Goal: Task Accomplishment & Management: Manage account settings

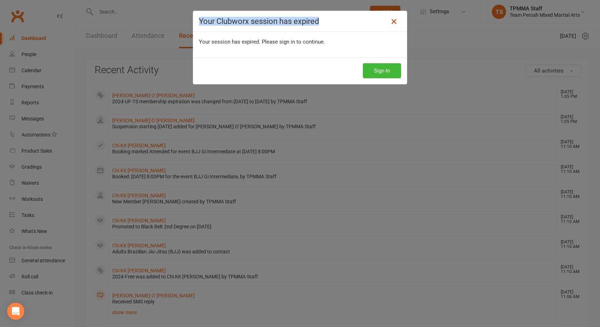
click at [395, 21] on div "Your Clubworx session has expired" at bounding box center [299, 21] width 213 height 21
click at [389, 22] on icon at bounding box center [393, 21] width 9 height 9
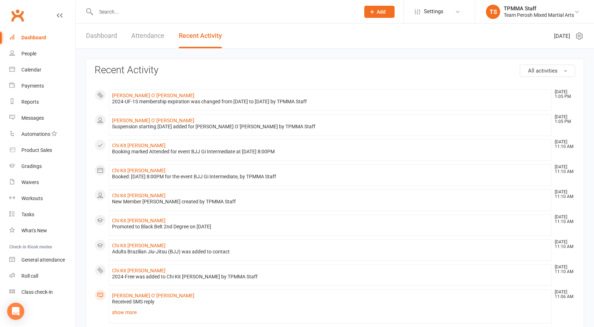
click at [35, 37] on div "Dashboard" at bounding box center [33, 38] width 25 height 6
click at [34, 166] on div "Gradings" at bounding box center [31, 166] width 20 height 6
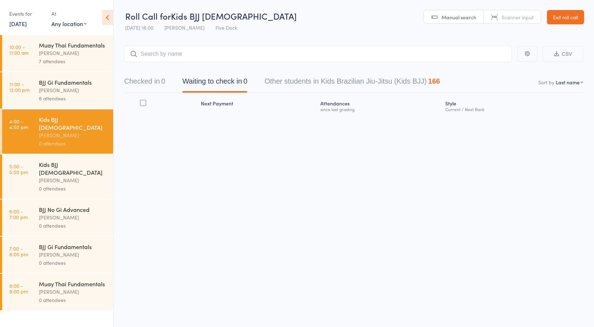
click at [565, 20] on link "Exit roll call" at bounding box center [565, 17] width 37 height 14
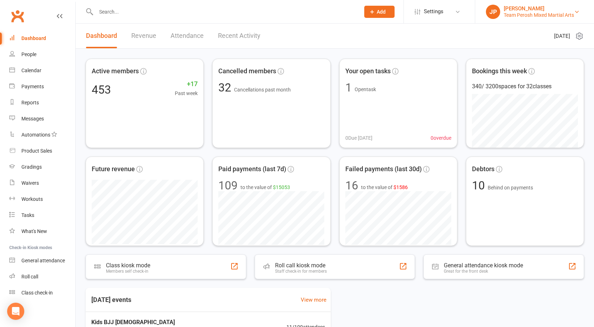
click at [550, 12] on div "Team Perosh Mixed Martial Arts" at bounding box center [539, 15] width 70 height 6
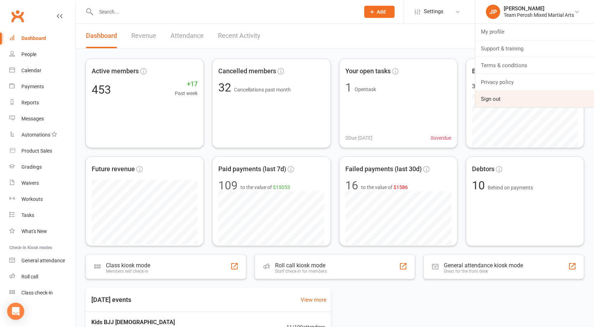
click at [496, 99] on link "Sign out" at bounding box center [535, 99] width 119 height 16
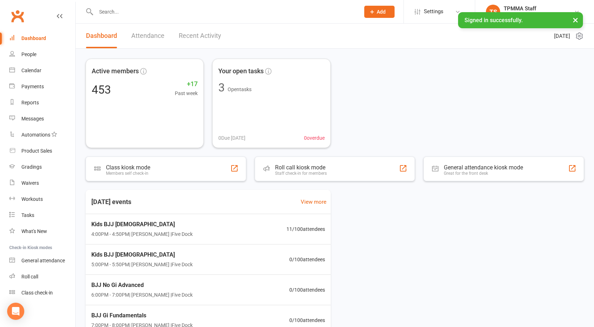
click at [577, 22] on button "×" at bounding box center [575, 19] width 13 height 15
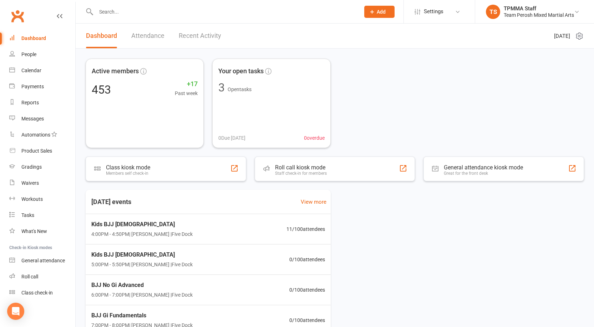
click at [496, 105] on div "Active members 453 +17 Past week Your open tasks 3 Open tasks 0 Due today 0 ove…" at bounding box center [335, 103] width 499 height 89
drag, startPoint x: 37, startPoint y: 165, endPoint x: 222, endPoint y: 200, distance: 187.9
click at [443, 210] on div "Today's events View more Kids BJJ 4-9yo 4:00PM - 4:50PM | Anthony Perosh | Five…" at bounding box center [335, 278] width 499 height 176
click at [32, 169] on div "Gradings" at bounding box center [31, 167] width 20 height 6
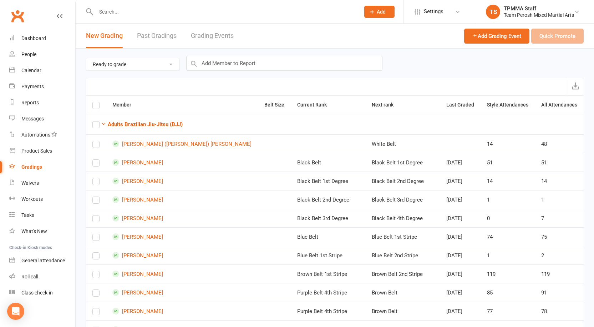
click at [217, 36] on link "Grading Events" at bounding box center [212, 36] width 43 height 25
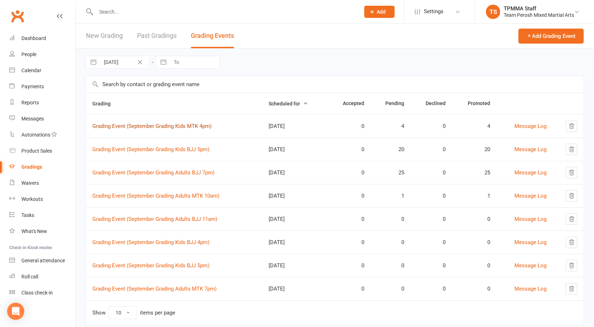
click at [178, 126] on link "Grading Event (September Grading Kids MTK 4pm)" at bounding box center [151, 126] width 119 height 6
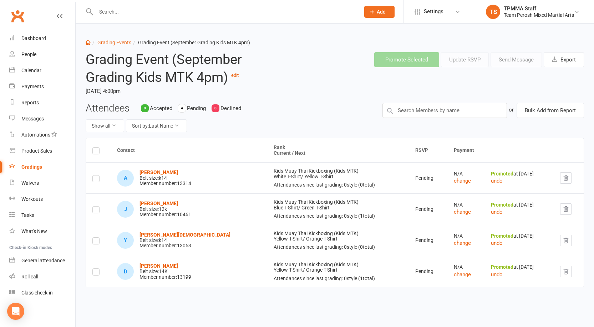
click at [34, 166] on div "Gradings" at bounding box center [31, 167] width 21 height 6
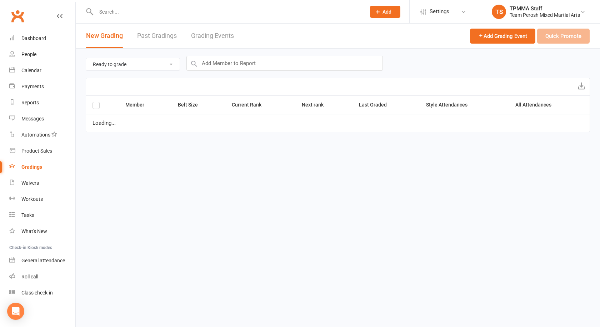
click at [223, 39] on link "Grading Events" at bounding box center [212, 36] width 43 height 25
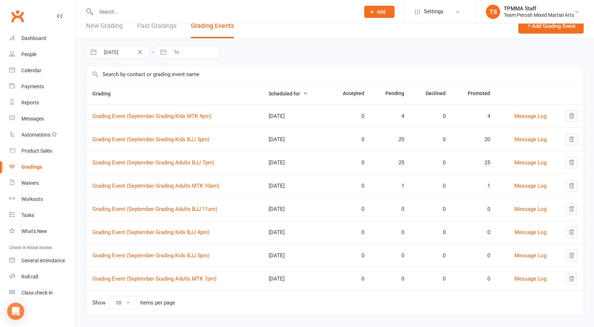
scroll to position [19, 0]
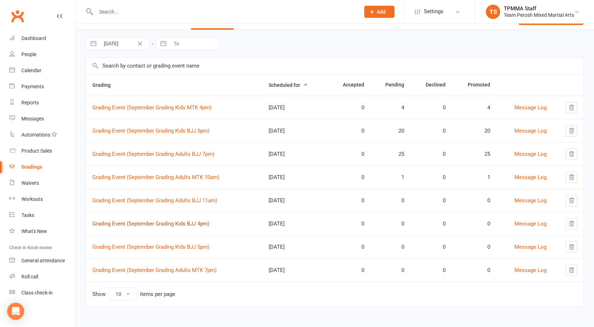
click at [179, 224] on link "Grading Event (September Grading Kids BJJ 4pm)" at bounding box center [150, 223] width 117 height 6
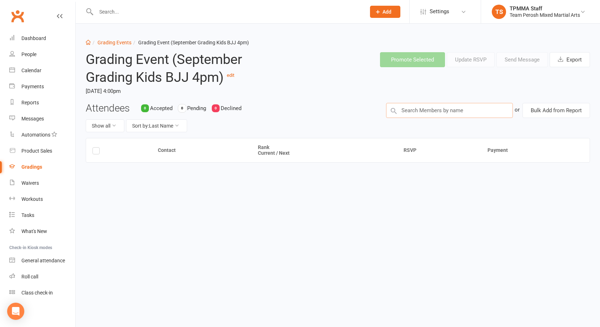
click at [415, 110] on input "text" at bounding box center [449, 110] width 127 height 15
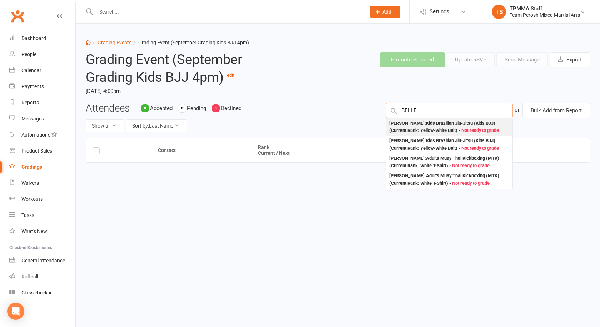
type input "BELLE"
click at [439, 128] on div "Nicholas Belleli : Kids Brazilian Jiu-Jitsu (Kids BJJ) (Current Rank: Yellow-Wh…" at bounding box center [449, 127] width 120 height 15
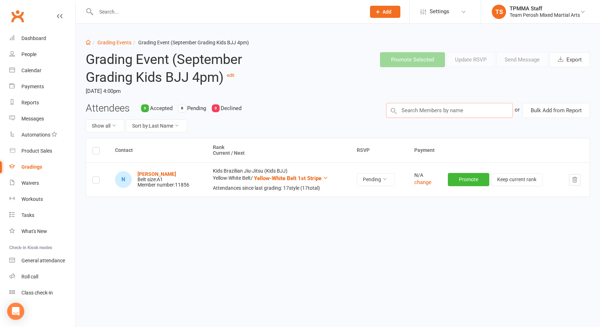
click at [441, 111] on input "text" at bounding box center [449, 110] width 127 height 15
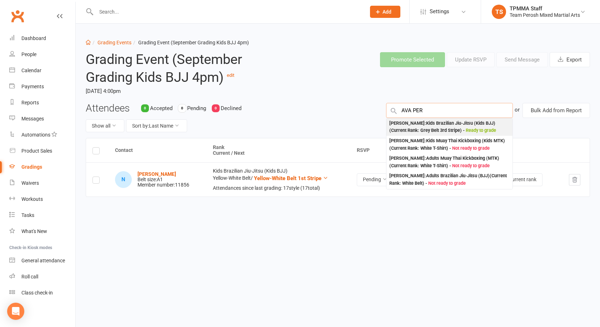
type input "AVA PER"
click at [440, 126] on div "Ava Perosh : Kids Brazilian Jiu-Jitsu (Kids BJJ) (Current Rank: Grey Belt 3rd S…" at bounding box center [449, 127] width 120 height 15
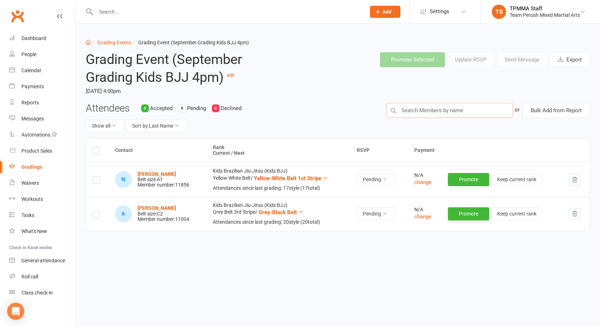
click at [429, 110] on input "text" at bounding box center [449, 110] width 127 height 15
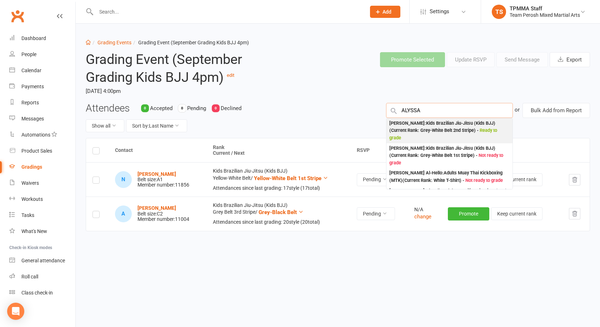
type input "ALYSSA"
click at [414, 128] on div "Alyssa Perosh : Kids Brazilian Jiu-Jitsu (Kids BJJ) (Current Rank: Grey-White B…" at bounding box center [449, 131] width 120 height 22
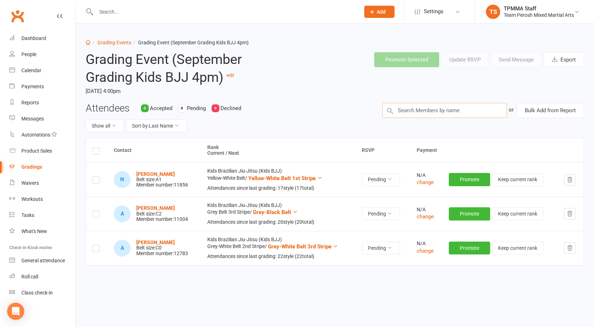
click at [419, 110] on input "text" at bounding box center [445, 110] width 125 height 15
type input "EKREM"
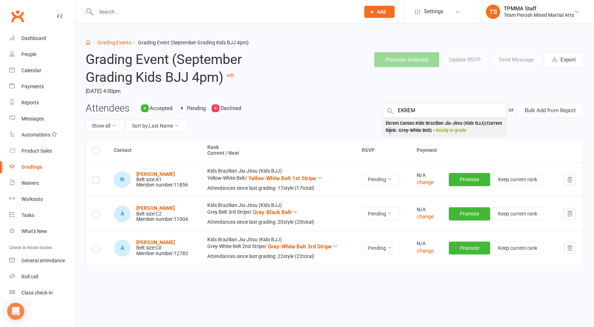
click at [406, 128] on div "Ekrem Cantas : Kids Brazilian Jiu-Jitsu (Kids BJJ) (Current Rank: Grey-White Be…" at bounding box center [445, 127] width 118 height 15
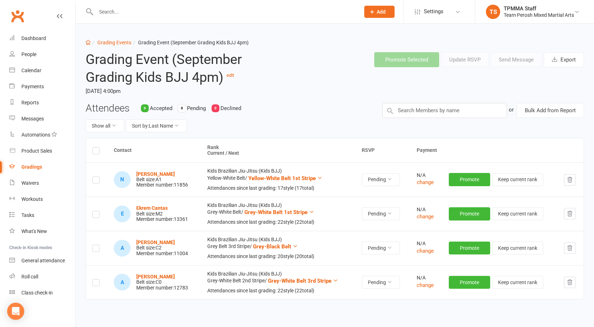
click at [421, 102] on header "Grading Event (September Grading Kids BJJ 4pm) edit Thursday, 11 Sep 2025, 4:00…" at bounding box center [334, 74] width 509 height 56
click at [423, 112] on input "text" at bounding box center [445, 110] width 125 height 15
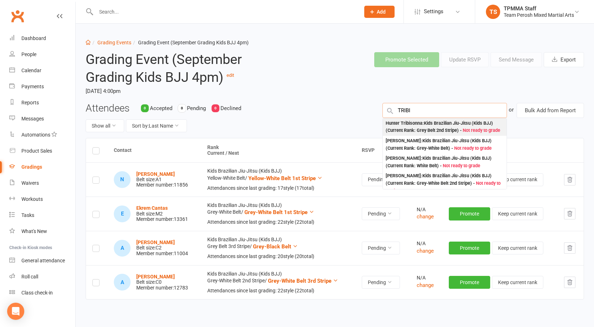
type input "TRIBI"
click at [423, 129] on div "Hunter Tribisonna : Kids Brazilian Jiu-Jitsu (Kids BJJ) (Current Rank: Grey Bel…" at bounding box center [445, 127] width 118 height 15
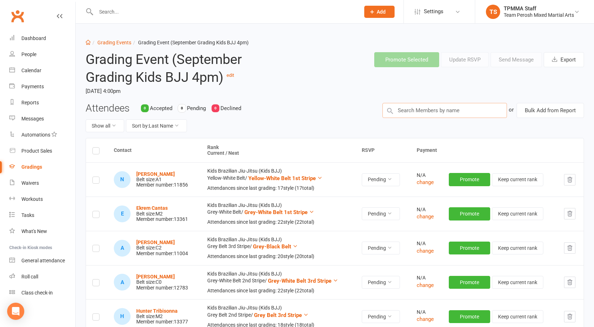
click at [418, 110] on input "text" at bounding box center [445, 110] width 125 height 15
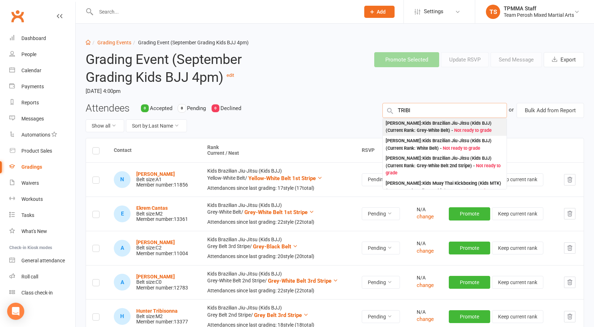
type input "TRIBI"
click at [423, 126] on div "Valentina Tribisonna : Kids Brazilian Jiu-Jitsu (Kids BJJ) (Current Rank: Grey-…" at bounding box center [445, 127] width 118 height 15
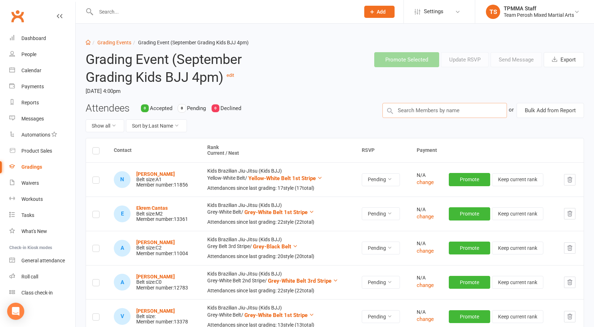
click at [428, 110] on input "text" at bounding box center [445, 110] width 125 height 15
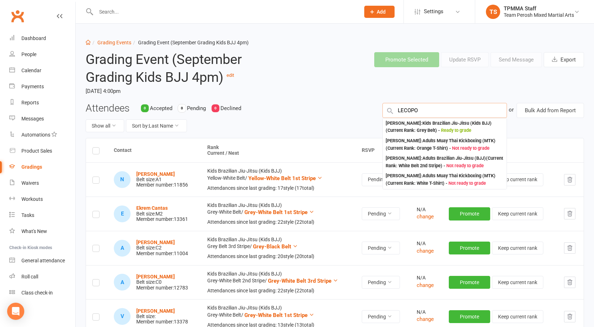
type input "LECOPO"
click at [418, 125] on div "Zayn Lecopoulos : Kids Brazilian Jiu-Jitsu (Kids BJJ) (Current Rank: Grey Belt …" at bounding box center [445, 127] width 118 height 15
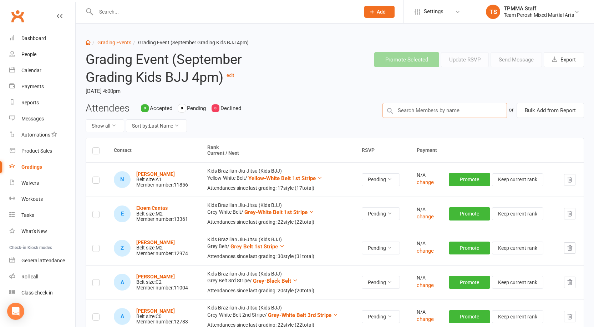
click at [439, 108] on input "text" at bounding box center [445, 110] width 125 height 15
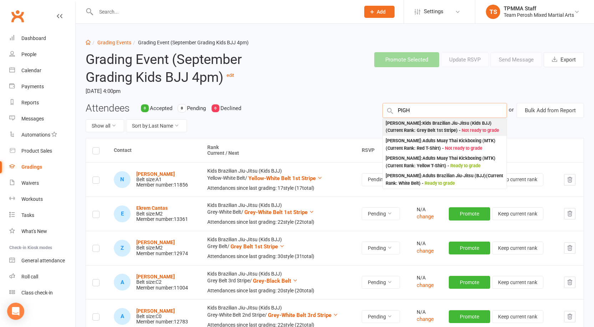
type input "PIGH"
click at [433, 126] on div "Lucy Pighini : Kids Brazilian Jiu-Jitsu (Kids BJJ) (Current Rank: Grey Belt 1st…" at bounding box center [445, 127] width 118 height 15
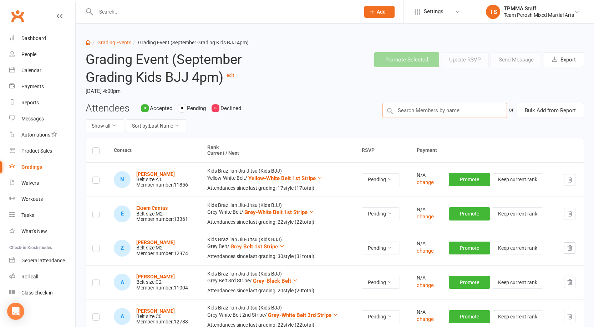
click at [419, 110] on input "text" at bounding box center [445, 110] width 125 height 15
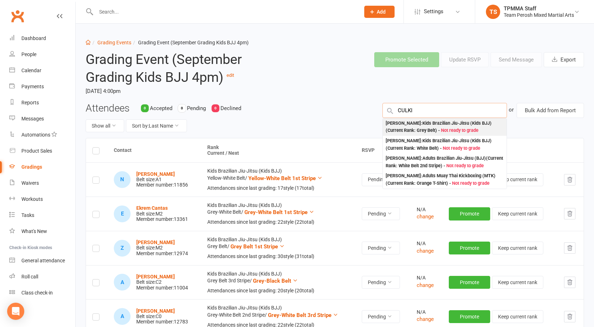
type input "CULKI"
click at [431, 123] on div "Lucy Culkin : Kids Brazilian Jiu-Jitsu (Kids BJJ) (Current Rank: Grey Belt ) - …" at bounding box center [445, 127] width 118 height 15
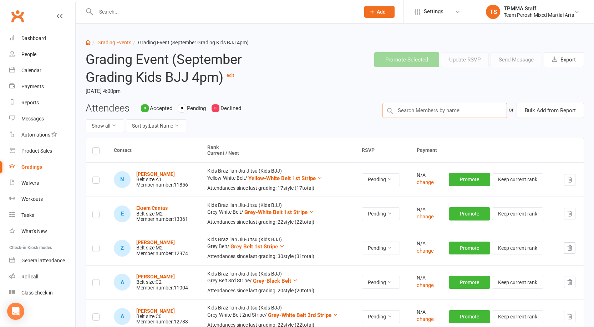
click at [427, 106] on input "text" at bounding box center [445, 110] width 125 height 15
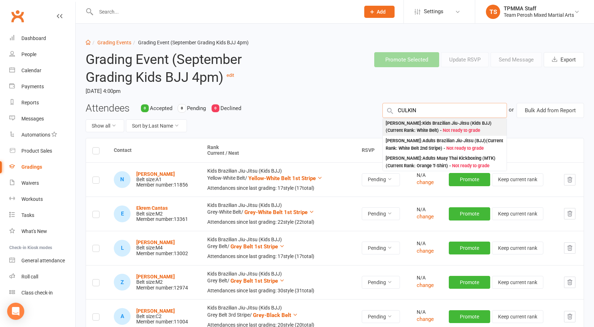
type input "CULKIN"
click at [443, 129] on span "Not ready to grade" at bounding box center [461, 129] width 37 height 5
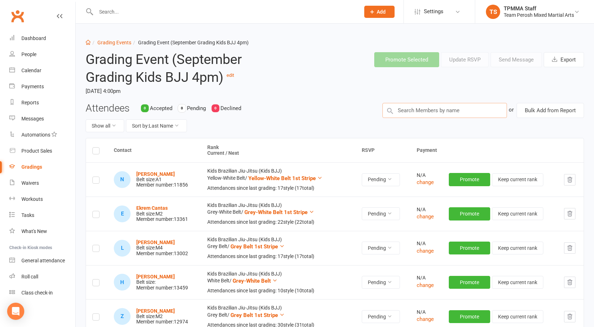
click at [418, 106] on input "text" at bounding box center [445, 110] width 125 height 15
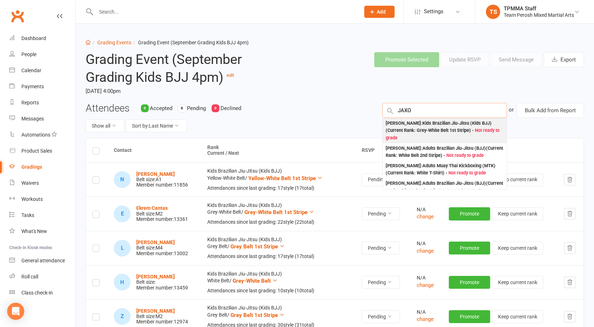
type input "JAXO"
click at [437, 126] on div "Jaxon Ayoub : Kids Brazilian Jiu-Jitsu (Kids BJJ) (Current Rank: Grey-White Bel…" at bounding box center [445, 131] width 118 height 22
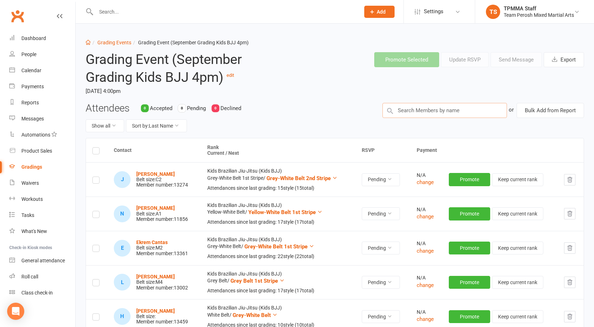
click at [401, 110] on input "text" at bounding box center [445, 110] width 125 height 15
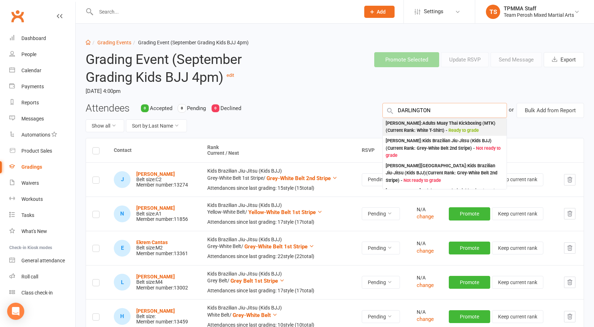
type input "DARLINGTON"
click at [432, 126] on div "Jacob Darlington : Adults Muay Thai Kickboxing (MTK) (Current Rank: White T-Shi…" at bounding box center [445, 127] width 118 height 15
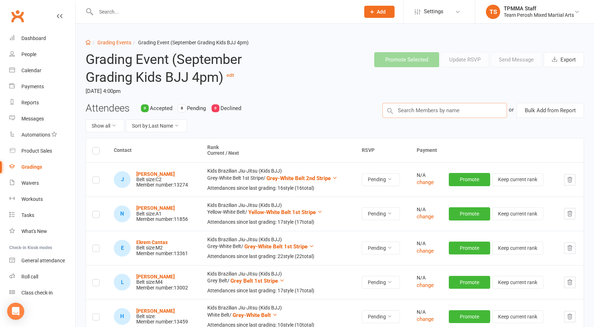
click at [426, 110] on input "text" at bounding box center [445, 110] width 125 height 15
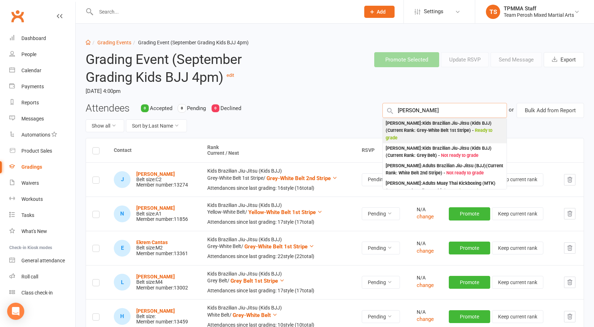
type input "YOHANNES"
click at [431, 129] on div "Jacob Wesley Yohannes : Kids Brazilian Jiu-Jitsu (Kids BJJ) (Current Rank: Grey…" at bounding box center [445, 131] width 118 height 22
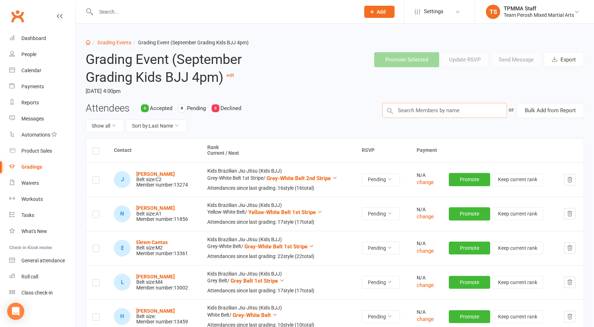
click at [429, 111] on input "text" at bounding box center [445, 110] width 125 height 15
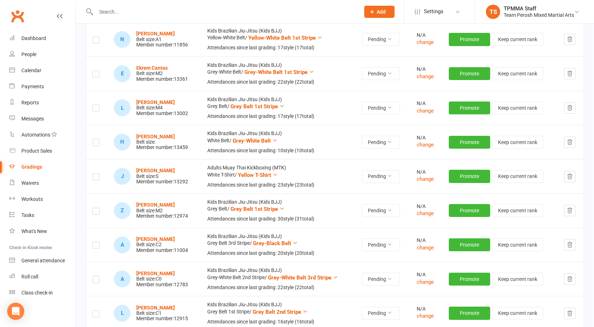
scroll to position [97, 0]
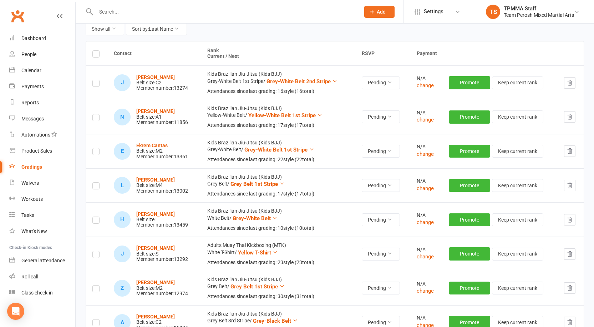
click at [572, 256] on icon "button" at bounding box center [570, 254] width 6 height 6
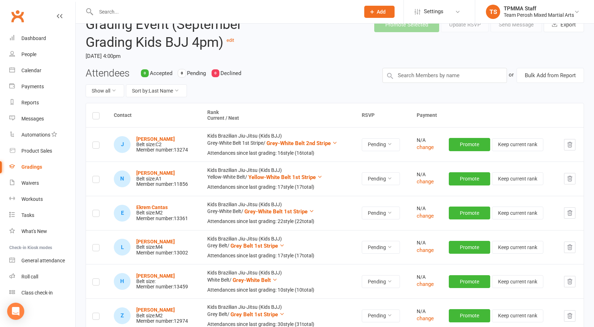
scroll to position [0, 0]
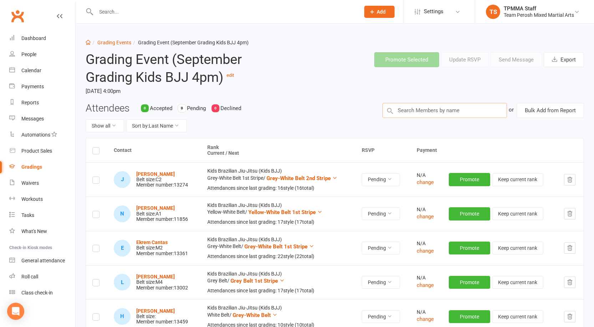
click at [455, 109] on input "text" at bounding box center [445, 110] width 125 height 15
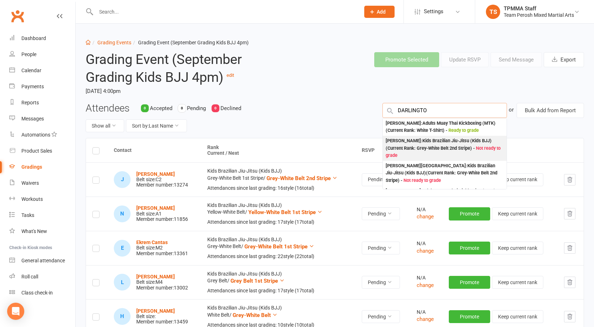
type input "DARLINGTO"
click at [445, 142] on div "Julian Darlington : Kids Brazilian Jiu-Jitsu (Kids BJJ) (Current Rank: Grey-Whi…" at bounding box center [445, 148] width 118 height 22
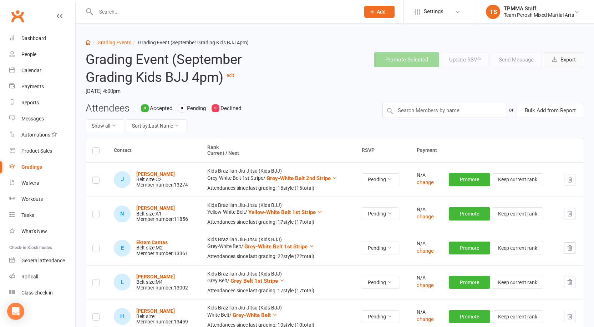
click at [572, 60] on button "Export" at bounding box center [564, 59] width 40 height 15
click at [427, 111] on input "text" at bounding box center [445, 110] width 125 height 15
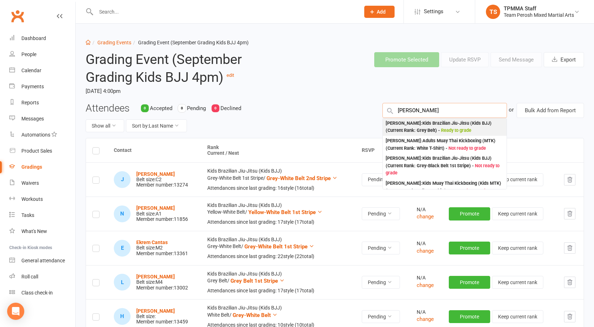
type input "ROMEO R"
click at [422, 124] on div "Romeo Riitano : Kids Brazilian Jiu-Jitsu (Kids BJJ) (Current Rank: Grey Belt ) …" at bounding box center [445, 127] width 118 height 15
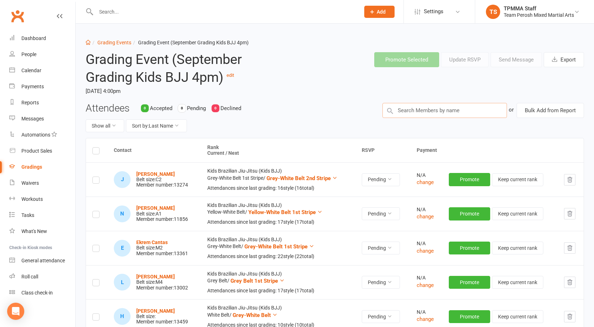
click at [426, 109] on input "text" at bounding box center [445, 110] width 125 height 15
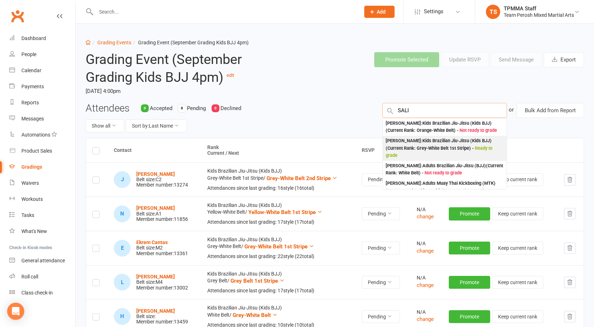
type input "SALI"
click at [422, 154] on div "Andrew Sali : Kids Brazilian Jiu-Jitsu (Kids BJJ) (Current Rank: Grey-White Bel…" at bounding box center [445, 148] width 118 height 22
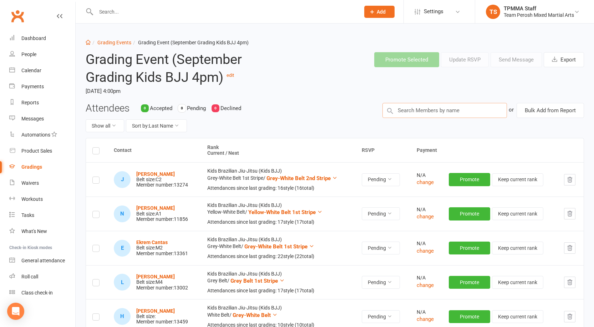
click at [425, 112] on input "text" at bounding box center [445, 110] width 125 height 15
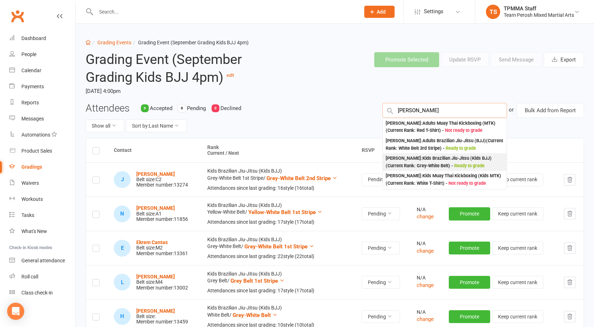
type input "HUBER"
click at [413, 161] on div "Ollie Huber : Kids Brazilian Jiu-Jitsu (Kids BJJ) (Current Rank: Grey-White Bel…" at bounding box center [445, 162] width 118 height 15
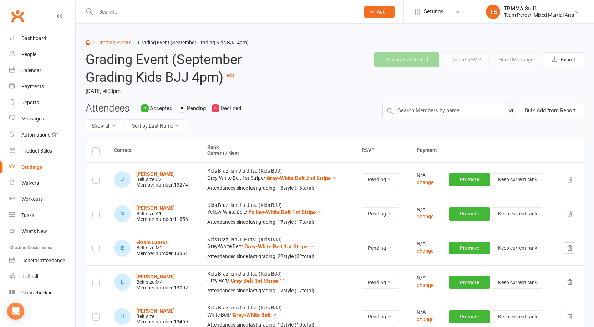
click at [96, 152] on label at bounding box center [95, 152] width 7 height 0
click at [96, 147] on input "checkbox" at bounding box center [95, 147] width 7 height 0
click at [408, 58] on button "Promote Selected" at bounding box center [407, 59] width 65 height 15
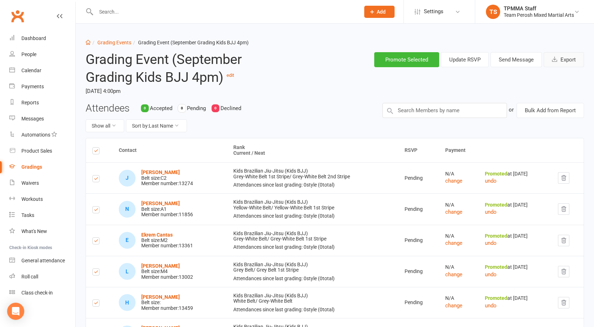
click at [576, 59] on button "Export" at bounding box center [564, 59] width 40 height 15
click at [118, 9] on input "text" at bounding box center [224, 12] width 261 height 10
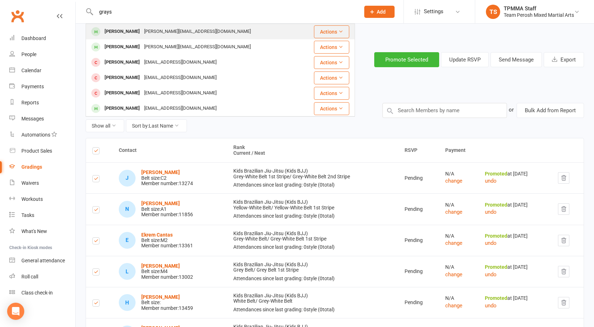
type input "grays"
click at [132, 29] on div "Grayson Hollis" at bounding box center [122, 31] width 40 height 10
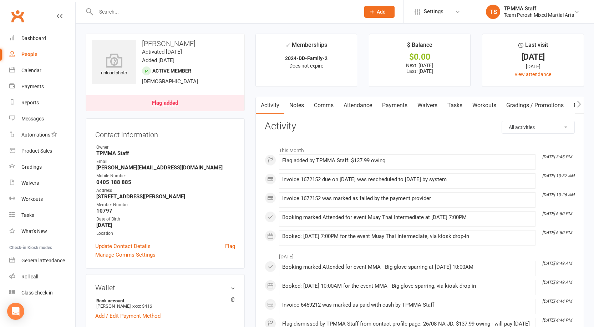
click at [389, 106] on link "Payments" at bounding box center [394, 105] width 35 height 16
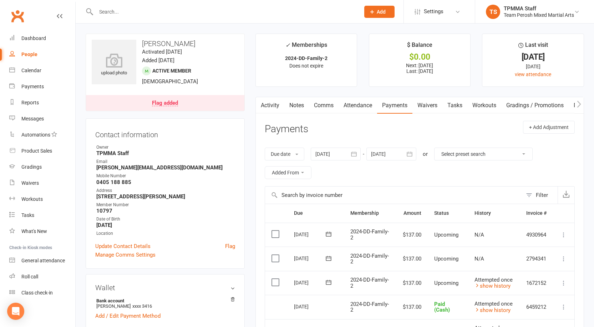
click at [172, 101] on div "Flag added" at bounding box center [165, 103] width 26 height 6
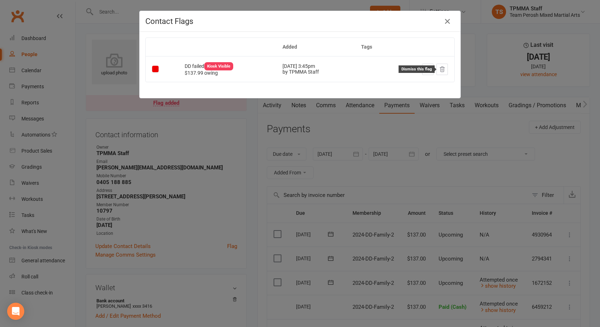
click at [440, 72] on icon at bounding box center [442, 69] width 6 height 6
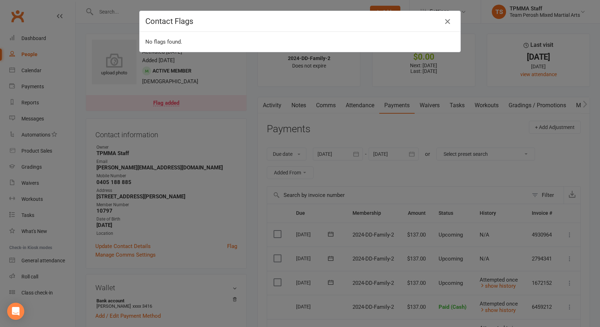
click at [447, 19] on icon "button" at bounding box center [447, 21] width 9 height 9
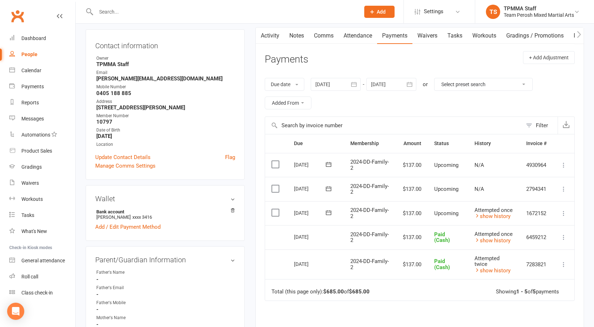
scroll to position [71, 0]
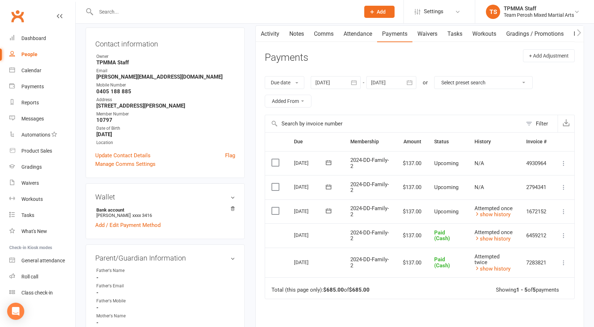
click at [568, 213] on button at bounding box center [564, 211] width 9 height 9
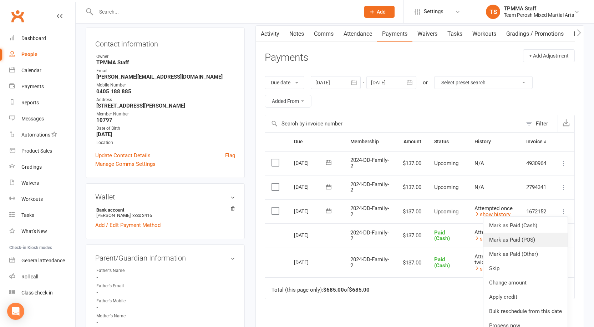
click at [532, 238] on link "Mark as Paid (POS)" at bounding box center [526, 239] width 84 height 14
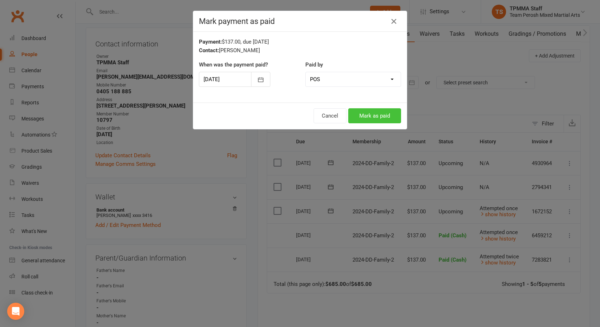
click at [388, 117] on button "Mark as paid" at bounding box center [374, 115] width 53 height 15
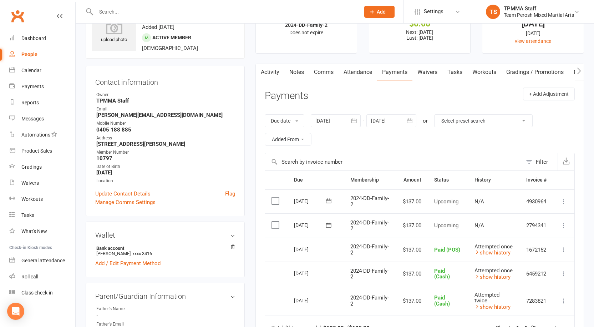
scroll to position [0, 0]
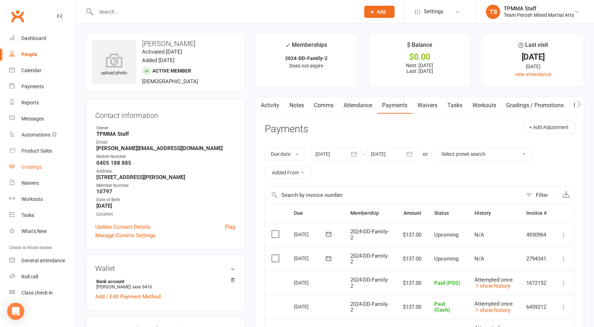
click at [35, 170] on link "Gradings" at bounding box center [42, 167] width 66 height 16
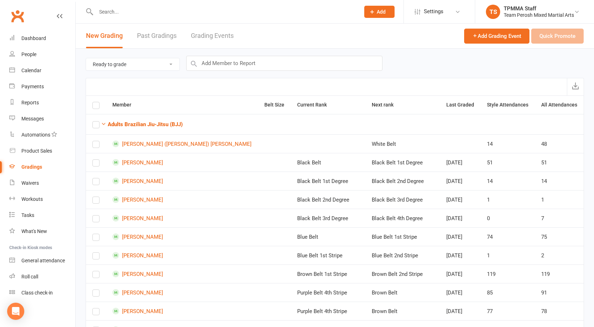
click at [203, 33] on link "Grading Events" at bounding box center [212, 36] width 43 height 25
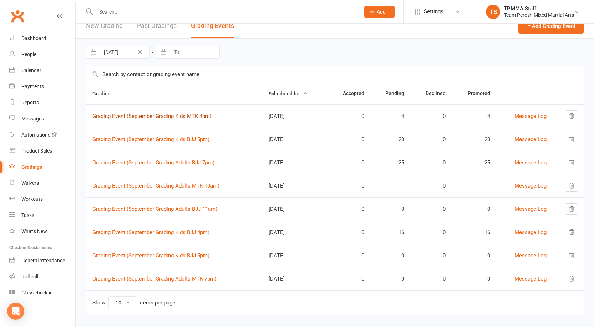
scroll to position [19, 0]
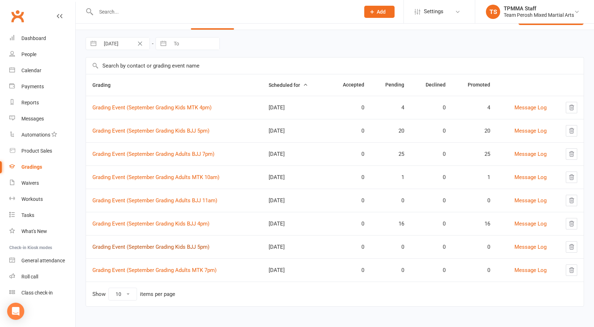
click at [186, 247] on link "Grading Event (September Grading Kids BJJ 5pm)" at bounding box center [150, 246] width 117 height 6
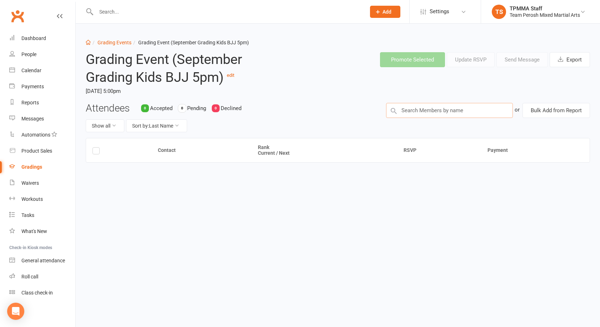
click at [449, 114] on input "text" at bounding box center [449, 110] width 127 height 15
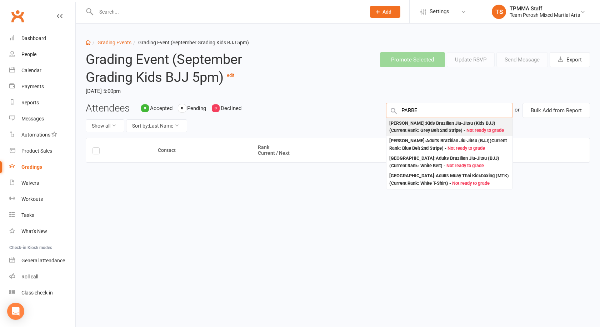
type input "PARBE"
click at [437, 126] on div "Liam Parbery : Kids Brazilian Jiu-Jitsu (Kids BJJ) (Current Rank: Grey Belt 2nd…" at bounding box center [449, 127] width 120 height 15
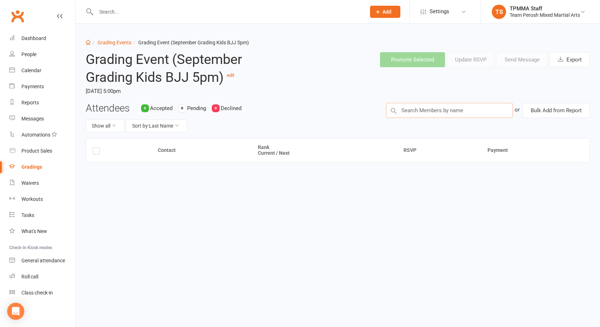
click at [437, 112] on input "text" at bounding box center [449, 110] width 127 height 15
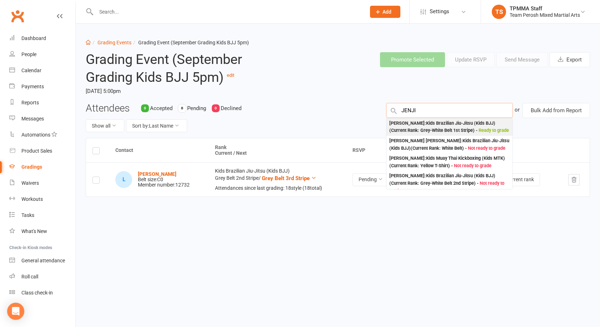
type input "JENJI"
click at [433, 125] on div "Kenji Hirata : Kids Brazilian Jiu-Jitsu (Kids BJJ) (Current Rank: Grey-White Be…" at bounding box center [449, 127] width 120 height 15
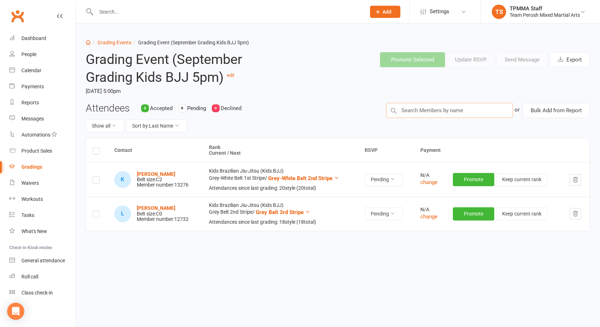
click at [439, 111] on input "text" at bounding box center [449, 110] width 127 height 15
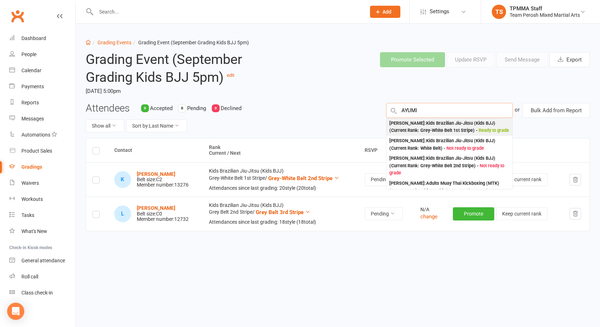
type input "AYUMI"
click at [425, 127] on div "Ayumi Hirata : Kids Brazilian Jiu-Jitsu (Kids BJJ) (Current Rank: Grey-White Be…" at bounding box center [449, 127] width 120 height 15
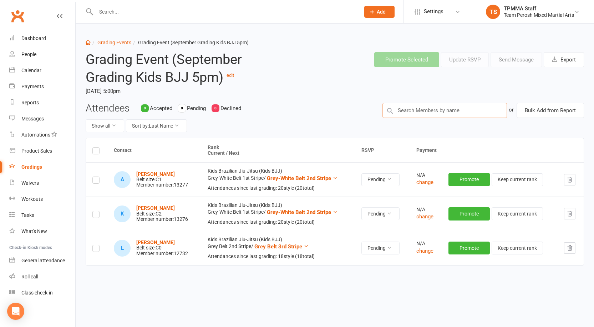
click at [429, 109] on input "text" at bounding box center [445, 110] width 125 height 15
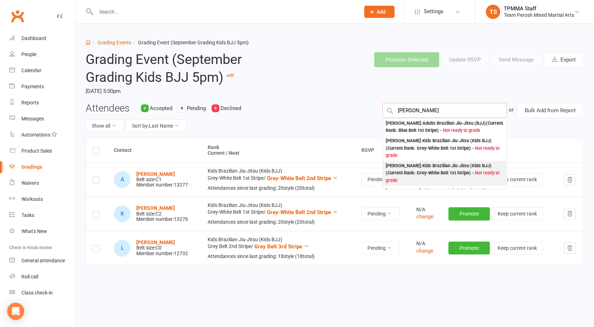
type input "DAVISON"
click at [422, 177] on div "Audrey Davison : Kids Brazilian Jiu-Jitsu (Kids BJJ) (Current Rank: Grey-White …" at bounding box center [445, 173] width 118 height 22
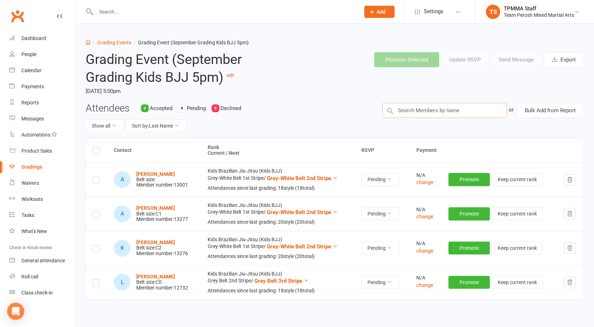
click at [434, 109] on input "text" at bounding box center [445, 110] width 125 height 15
click at [434, 112] on input "text" at bounding box center [445, 110] width 125 height 15
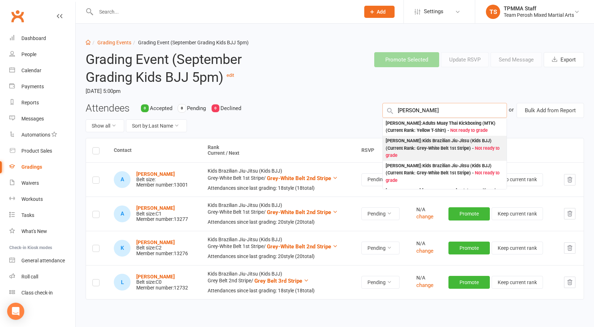
type input "NIGRO"
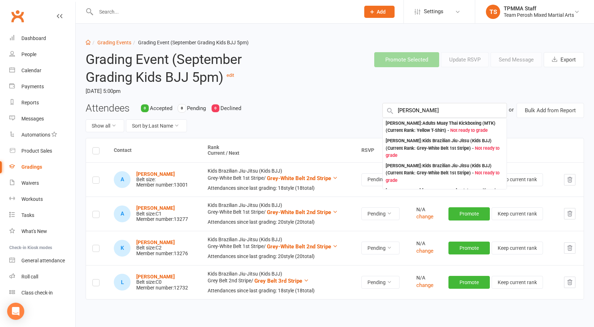
click at [413, 147] on div "Jacob Nigro : Kids Brazilian Jiu-Jitsu (Kids BJJ) (Current Rank: Grey-White Bel…" at bounding box center [445, 148] width 118 height 22
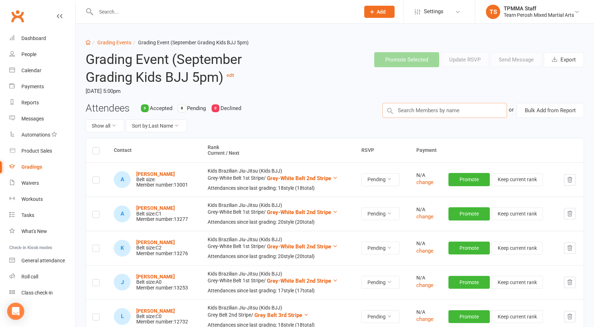
click at [421, 110] on input "text" at bounding box center [445, 110] width 125 height 15
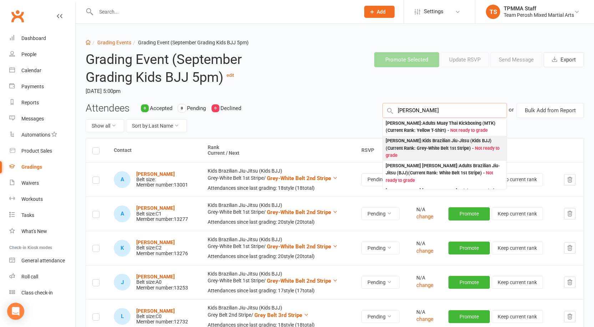
type input "NIGRO"
click at [406, 143] on div "Juliana Nigro : Kids Brazilian Jiu-Jitsu (Kids BJJ) (Current Rank: Grey-White B…" at bounding box center [445, 148] width 118 height 22
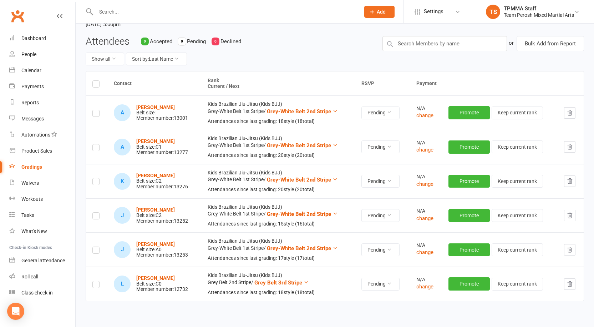
scroll to position [71, 0]
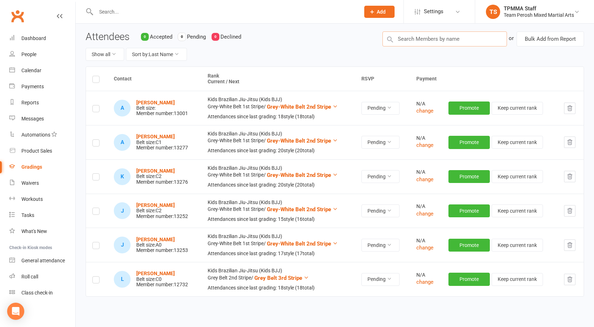
click at [427, 36] on input "text" at bounding box center [445, 38] width 125 height 15
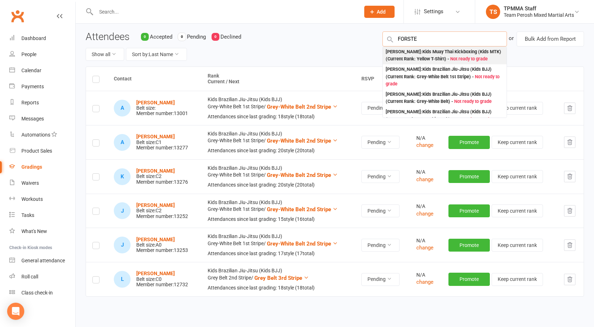
type input "FORSTE"
click at [419, 54] on div "Aria Forster : Kids Muay Thai Kickboxing (Kids MTK) (Current Rank: Yellow T-Shi…" at bounding box center [445, 55] width 118 height 15
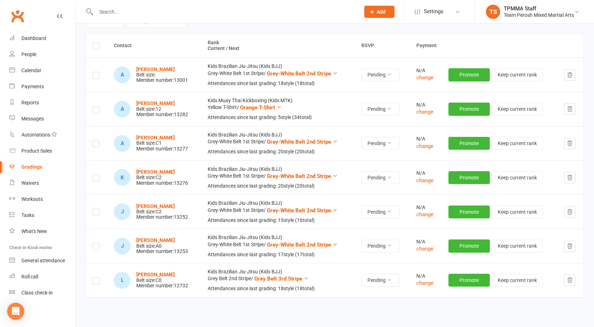
scroll to position [70, 0]
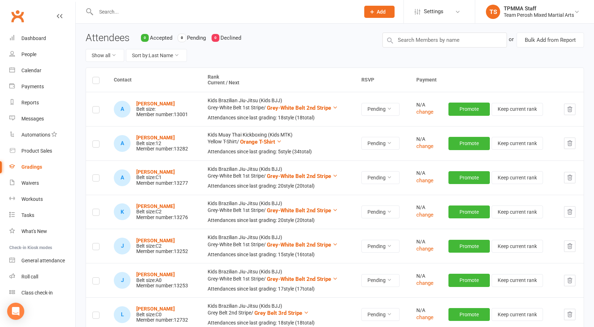
click at [567, 142] on icon "button" at bounding box center [570, 143] width 6 height 6
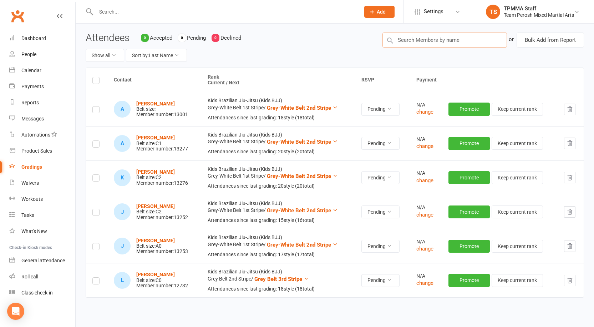
click at [421, 43] on input "text" at bounding box center [445, 39] width 125 height 15
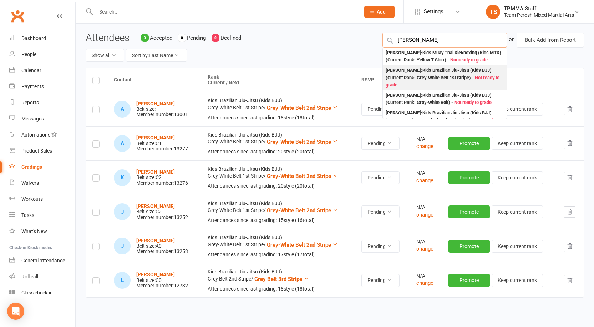
type input "FORSTER"
click at [411, 74] on div "Aria Forster : Kids Brazilian Jiu-Jitsu (Kids BJJ) (Current Rank: Grey-White Be…" at bounding box center [445, 78] width 118 height 22
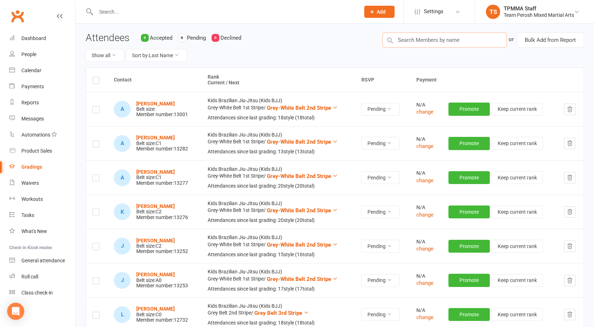
click at [435, 36] on input "text" at bounding box center [445, 39] width 125 height 15
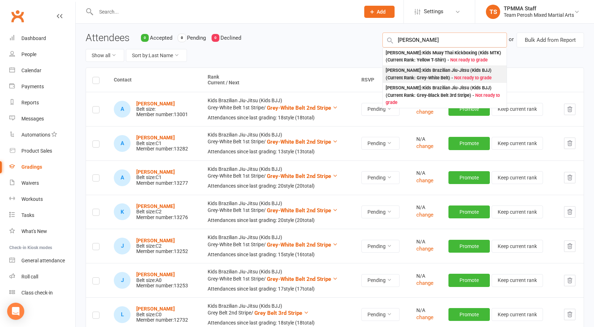
type input "FORSTER"
click at [421, 71] on div "Xavier Forster : Kids Brazilian Jiu-Jitsu (Kids BJJ) (Current Rank: Grey-White …" at bounding box center [445, 74] width 118 height 15
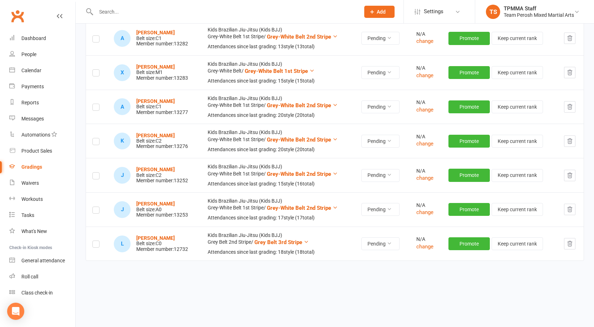
scroll to position [33, 0]
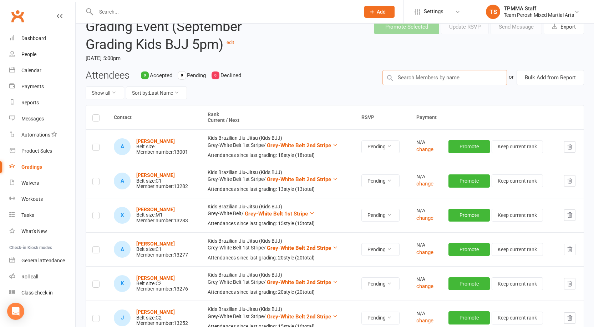
click at [426, 74] on input "text" at bounding box center [445, 77] width 125 height 15
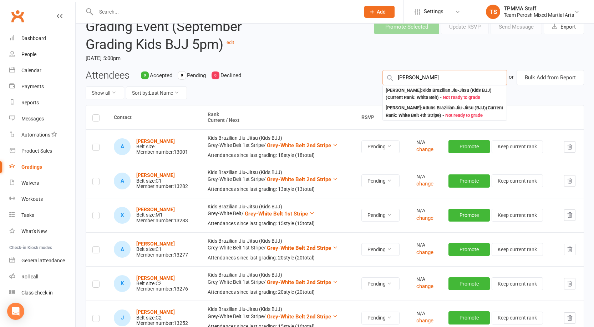
type input "GALVIS"
click at [417, 92] on div "Antonella Galvis : Kids Brazilian Jiu-Jitsu (Kids BJJ) (Current Rank: White Bel…" at bounding box center [445, 94] width 118 height 15
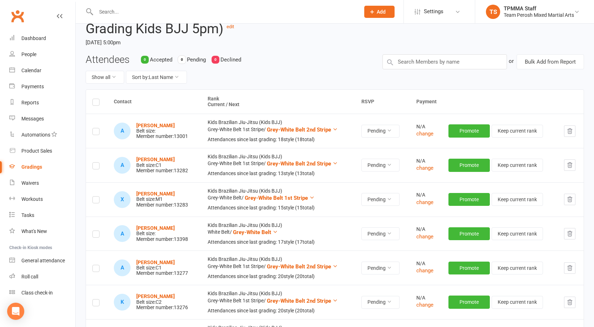
scroll to position [0, 0]
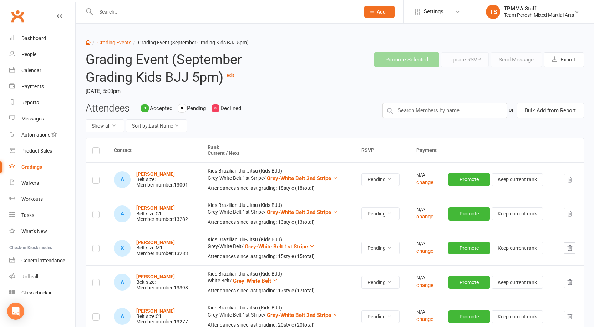
drag, startPoint x: 444, startPoint y: 119, endPoint x: 439, endPoint y: 110, distance: 10.2
click at [441, 114] on div "Attendees 0 Accepted 0 Pending 0 Declined Show all Sort by: Last Name or Bulk A…" at bounding box center [334, 120] width 509 height 35
click at [439, 110] on input "text" at bounding box center [445, 110] width 125 height 15
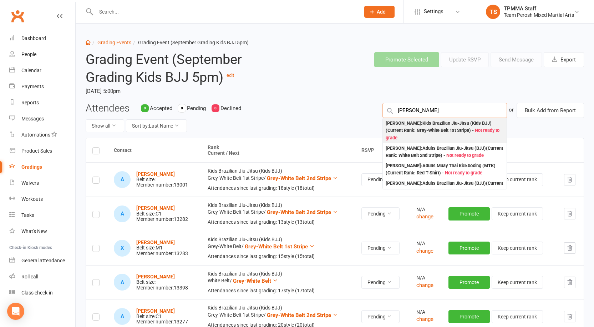
type input "HOLLIS"
click at [423, 129] on div "Alyssa Hollis : Kids Brazilian Jiu-Jitsu (Kids BJJ) (Current Rank: Grey-White B…" at bounding box center [445, 131] width 118 height 22
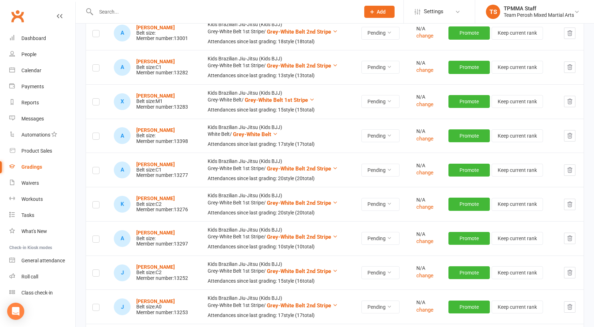
scroll to position [71, 0]
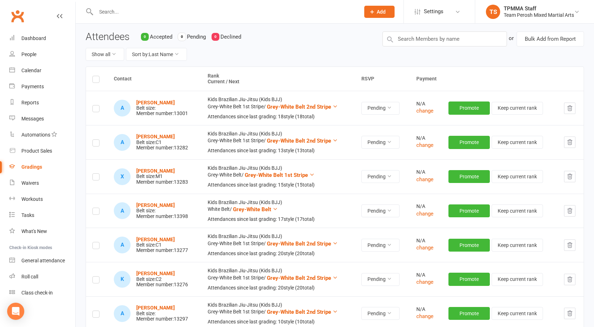
click at [95, 80] on label at bounding box center [95, 80] width 7 height 0
click at [95, 76] on input "checkbox" at bounding box center [95, 76] width 7 height 0
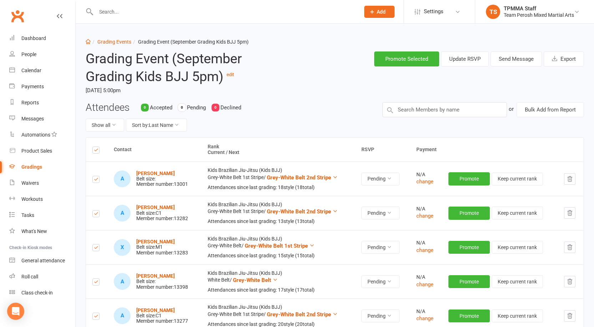
scroll to position [0, 0]
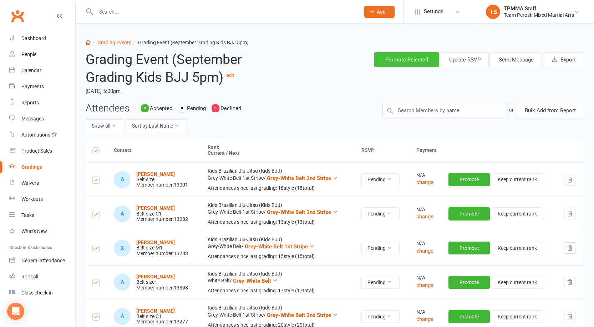
click at [402, 61] on button "Promote Selected" at bounding box center [407, 59] width 65 height 15
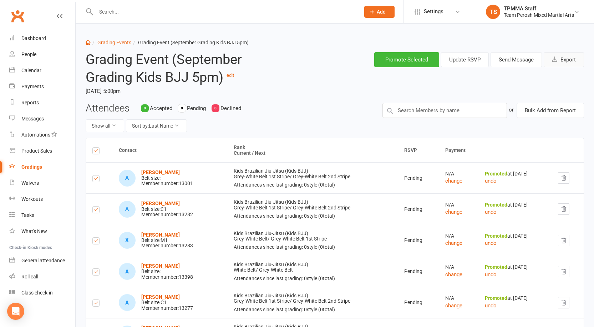
click at [561, 60] on button "Export" at bounding box center [564, 59] width 40 height 15
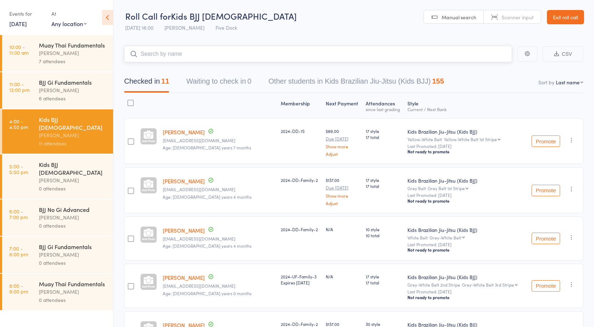
click at [187, 57] on input "search" at bounding box center [318, 54] width 388 height 16
click at [65, 154] on div "Kids BJJ [DEMOGRAPHIC_DATA] [PERSON_NAME] 0 attendees" at bounding box center [76, 176] width 74 height 44
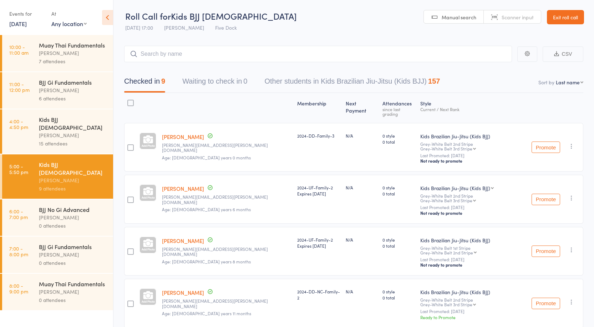
click at [211, 46] on input "search" at bounding box center [318, 54] width 388 height 16
click at [205, 57] on input "search" at bounding box center [318, 54] width 388 height 16
type input "K"
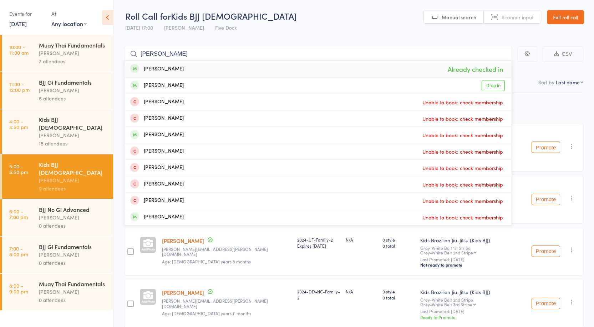
click at [302, 49] on input "[PERSON_NAME]" at bounding box center [318, 54] width 388 height 16
click at [297, 35] on header "Roll Call for Kids BJJ [DEMOGRAPHIC_DATA] [DATE] 17:00 [PERSON_NAME] Five Dock …" at bounding box center [354, 17] width 481 height 35
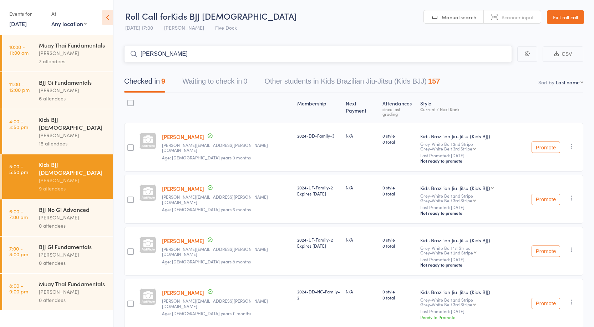
drag, startPoint x: 173, startPoint y: 52, endPoint x: 52, endPoint y: 42, distance: 120.7
click at [52, 42] on div "Roll Call for Kids BJJ [DEMOGRAPHIC_DATA] [DATE] 17:00 [PERSON_NAME] Five Dock …" at bounding box center [297, 163] width 594 height 327
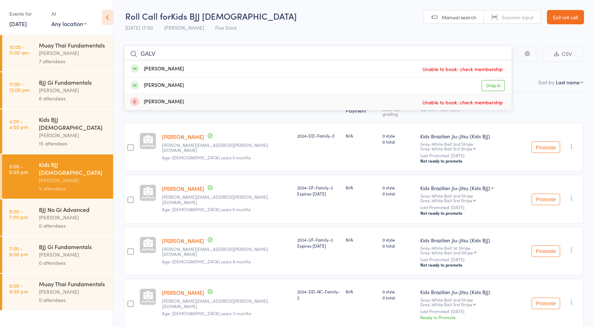
type input "GALV"
click at [488, 82] on link "Drop in" at bounding box center [493, 85] width 23 height 11
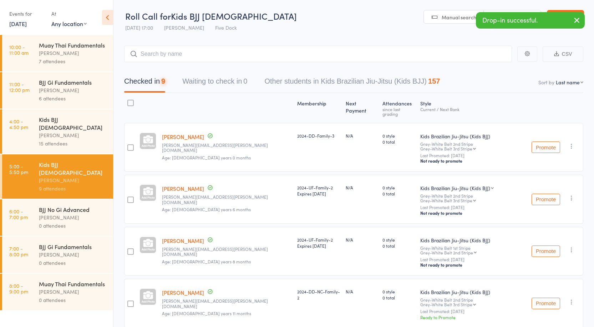
click at [64, 131] on div "[PERSON_NAME]" at bounding box center [73, 135] width 68 height 8
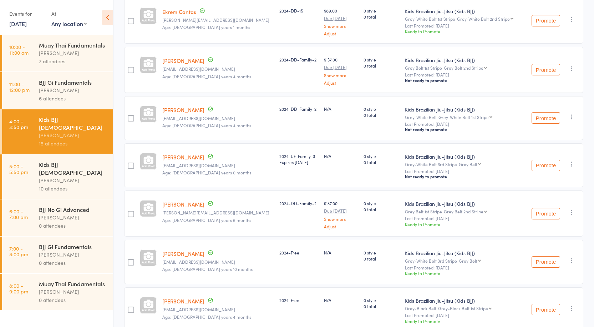
scroll to position [144, 0]
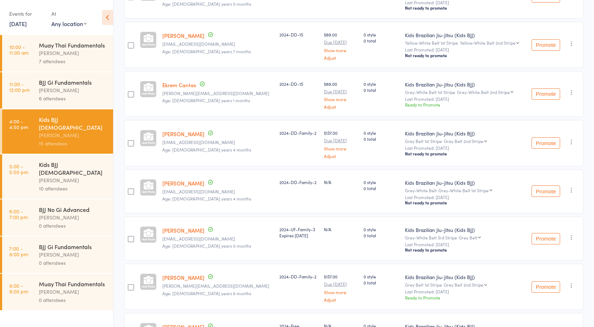
click at [56, 176] on div "[PERSON_NAME]" at bounding box center [73, 180] width 68 height 8
